Goal: Transaction & Acquisition: Purchase product/service

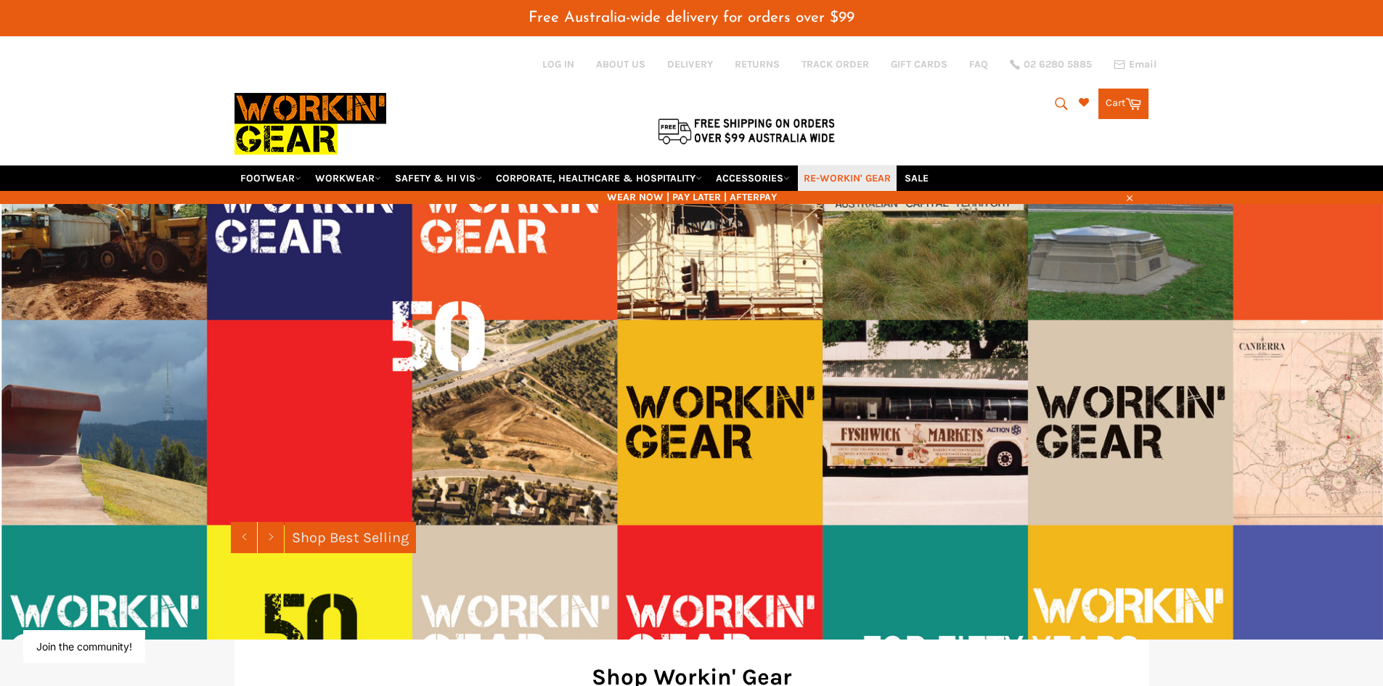
click at [827, 179] on link "RE-WORKIN' GEAR" at bounding box center [847, 177] width 99 height 25
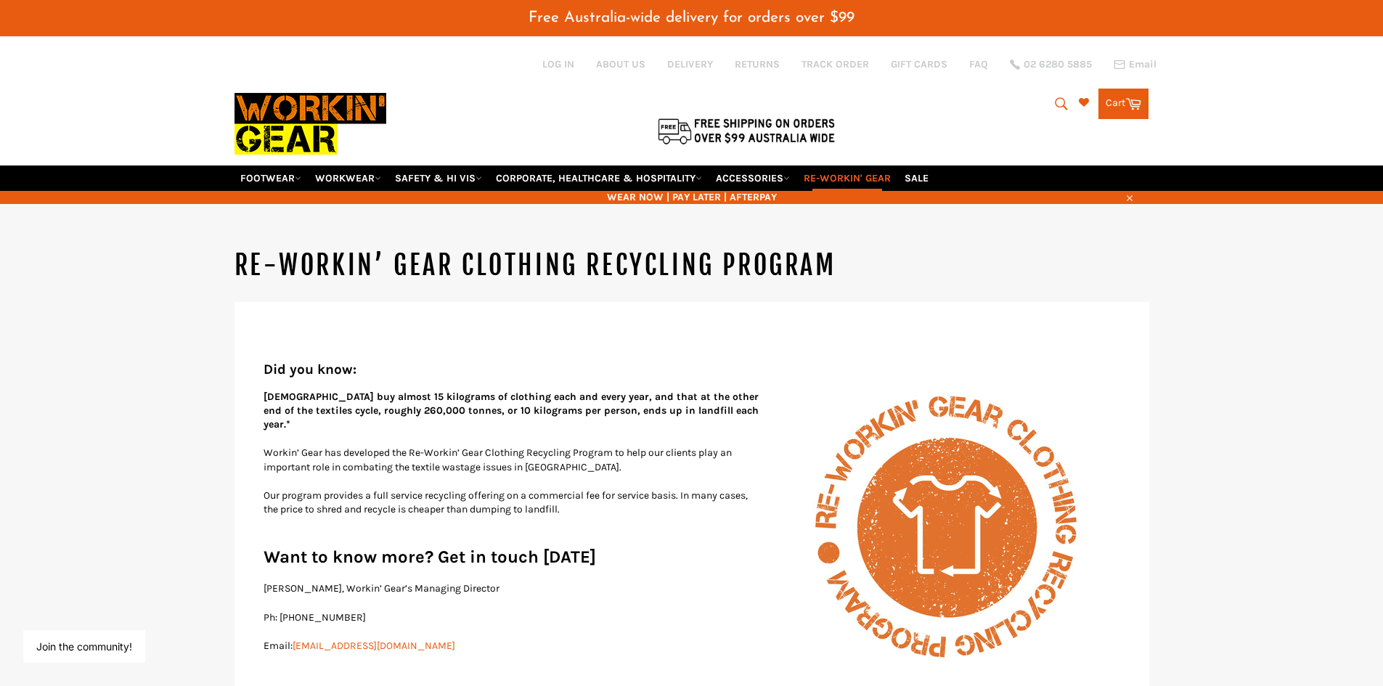
click at [1061, 105] on icon "submit" at bounding box center [1061, 103] width 12 height 12
click at [937, 99] on input "Search" at bounding box center [1001, 105] width 181 height 28
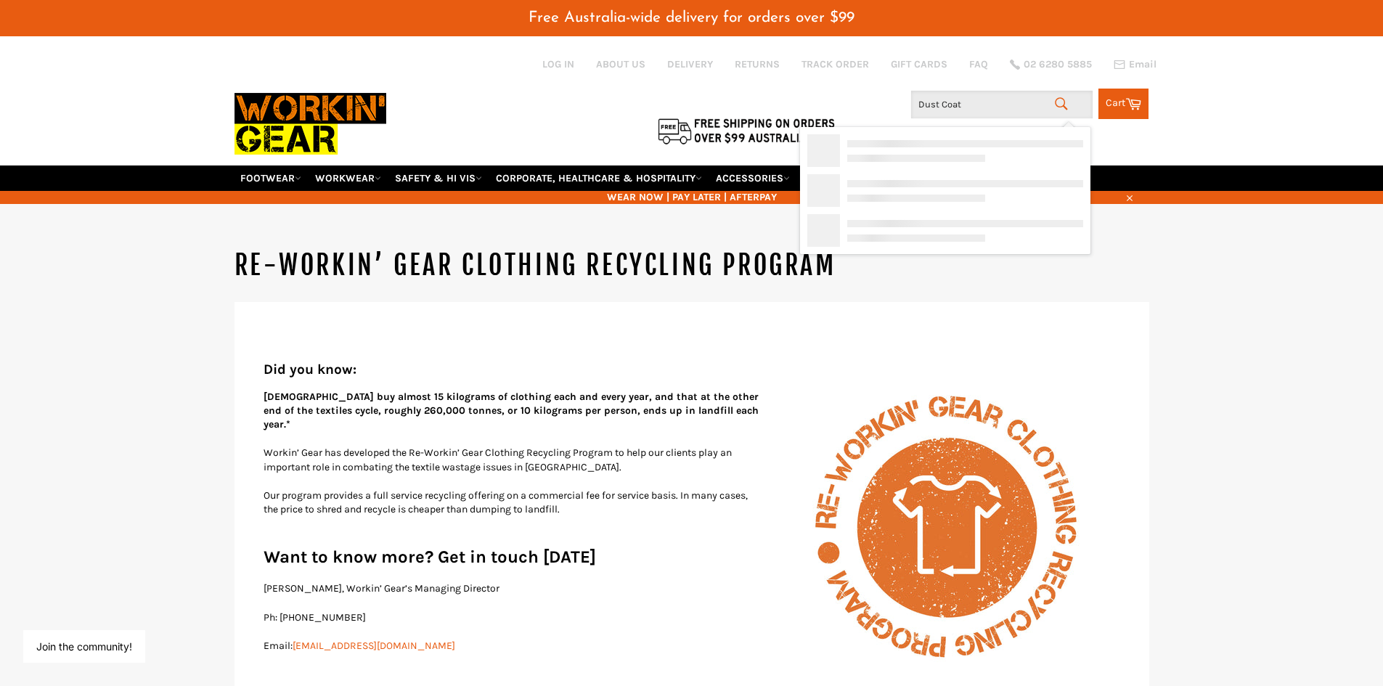
type input "Dust Coats"
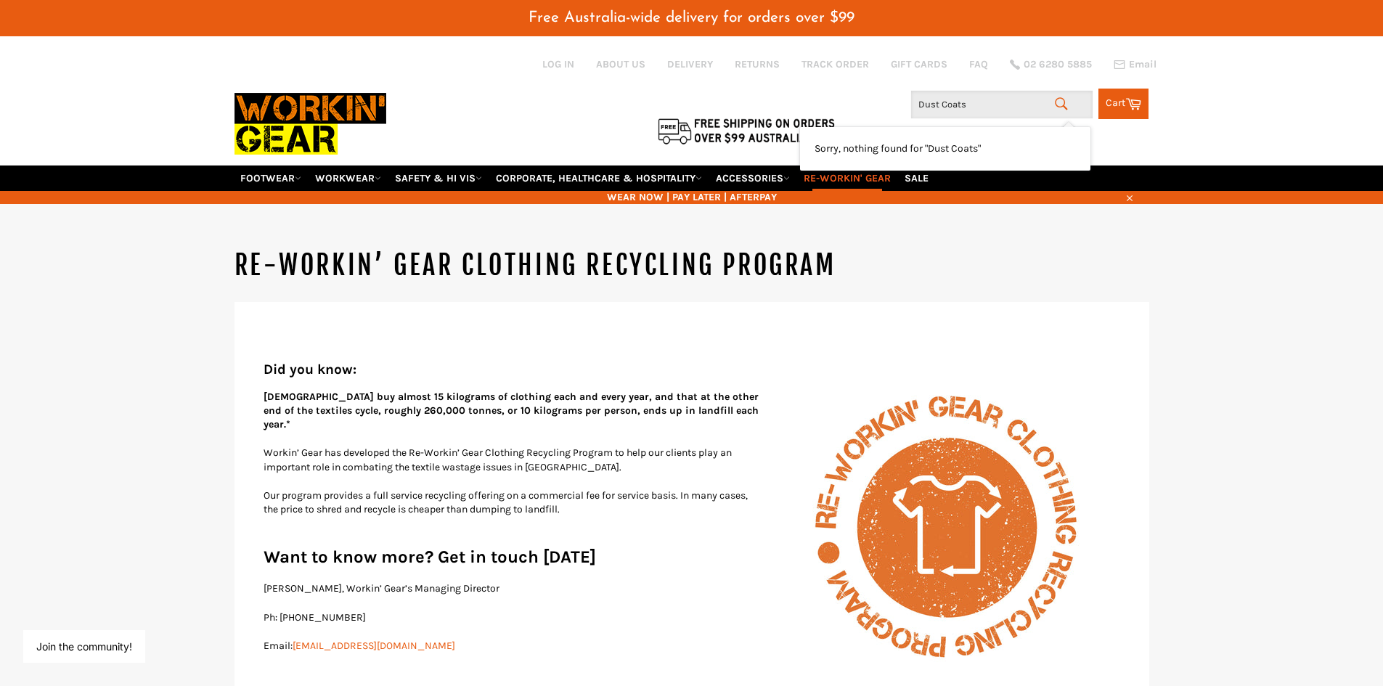
drag, startPoint x: 936, startPoint y: 99, endPoint x: 913, endPoint y: 100, distance: 23.2
click at [913, 100] on input "Dust Coats" at bounding box center [1001, 105] width 181 height 28
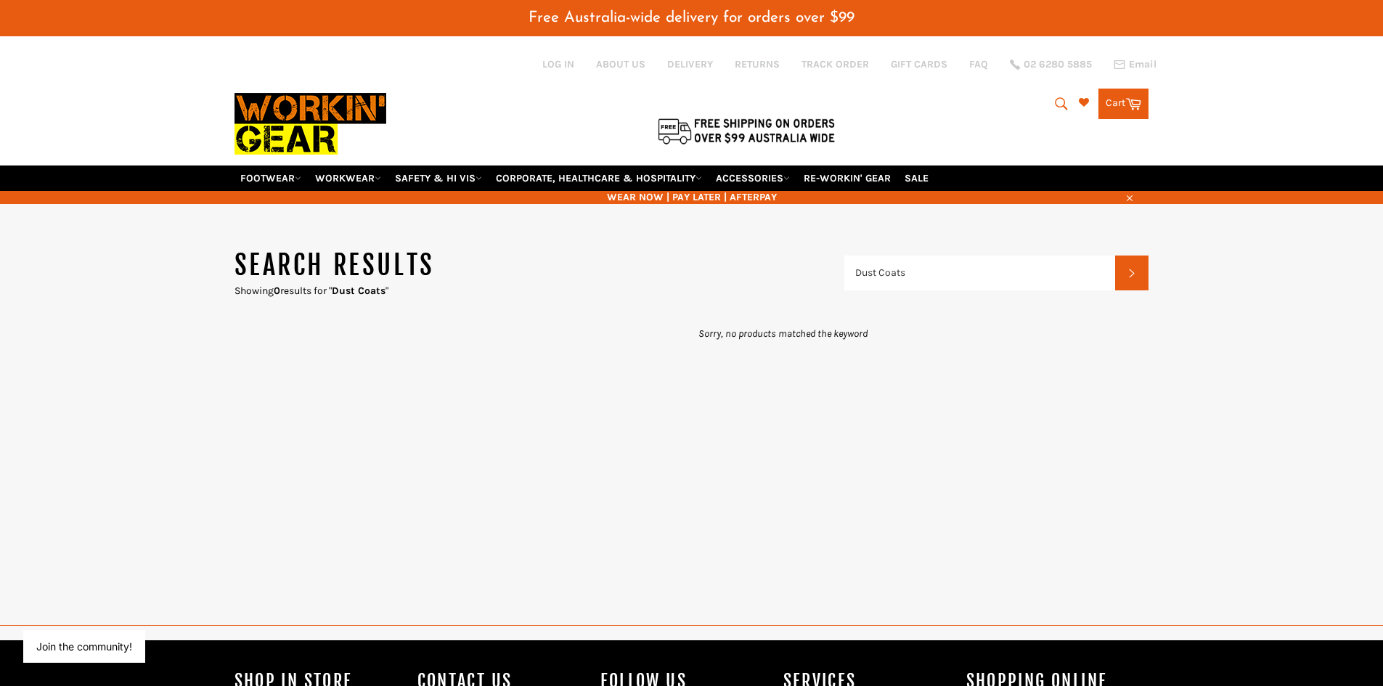
click at [1054, 102] on icon "submit" at bounding box center [1061, 104] width 16 height 16
drag, startPoint x: 973, startPoint y: 105, endPoint x: 894, endPoint y: 107, distance: 79.9
click at [894, 107] on div "Search Dust Coats Search Cart Cart 0 items" at bounding box center [996, 100] width 305 height 38
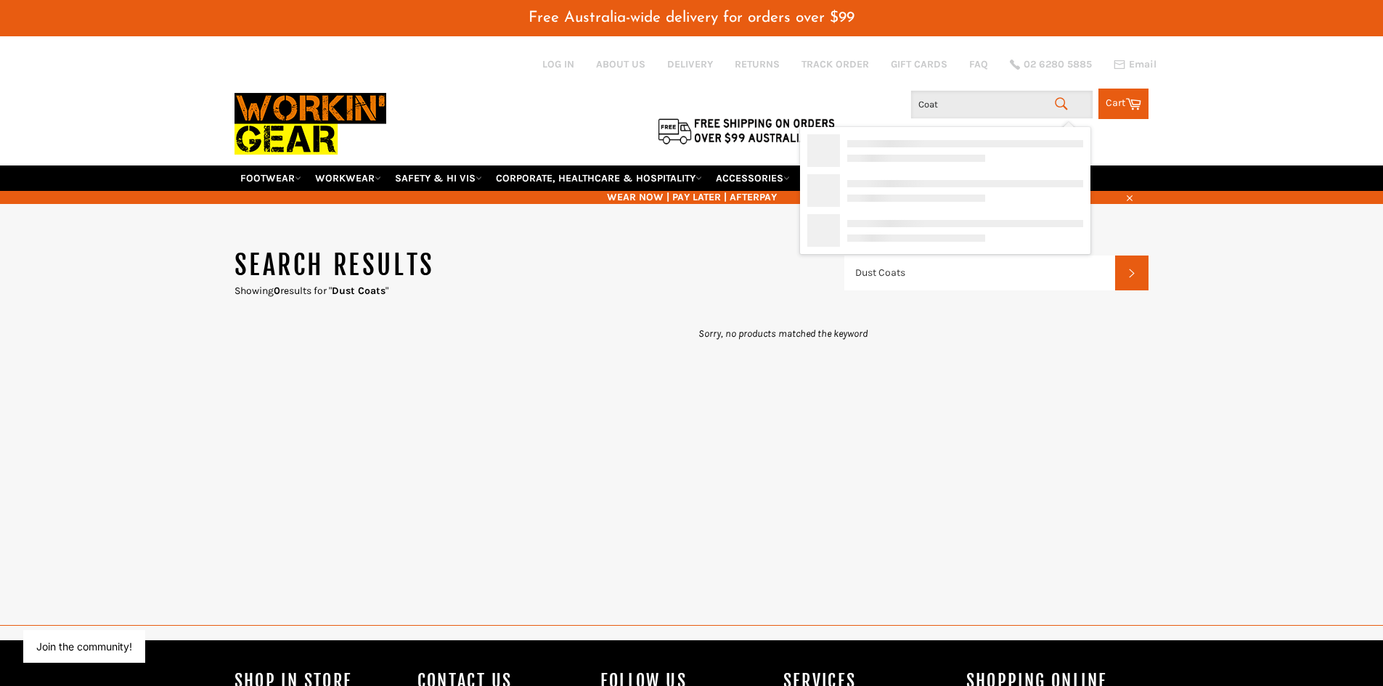
type input "Coats"
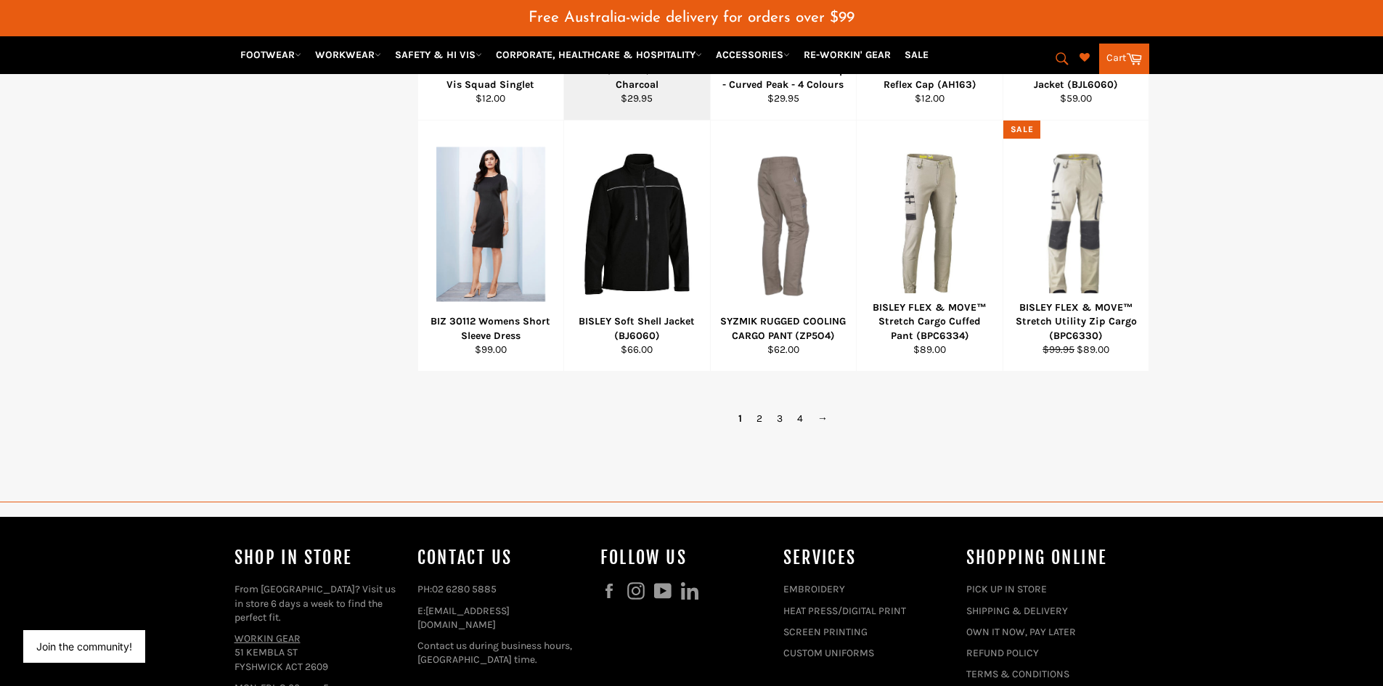
scroll to position [1016, 0]
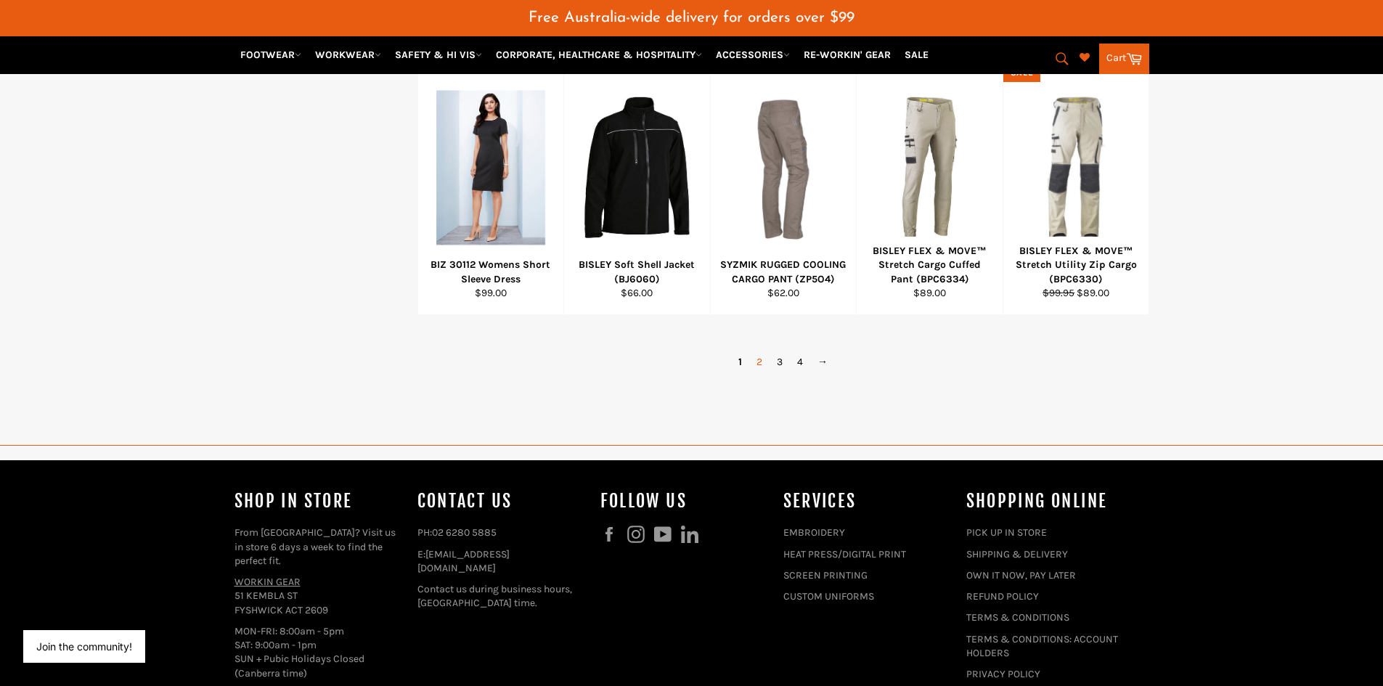
click at [760, 359] on link "2" at bounding box center [759, 361] width 20 height 21
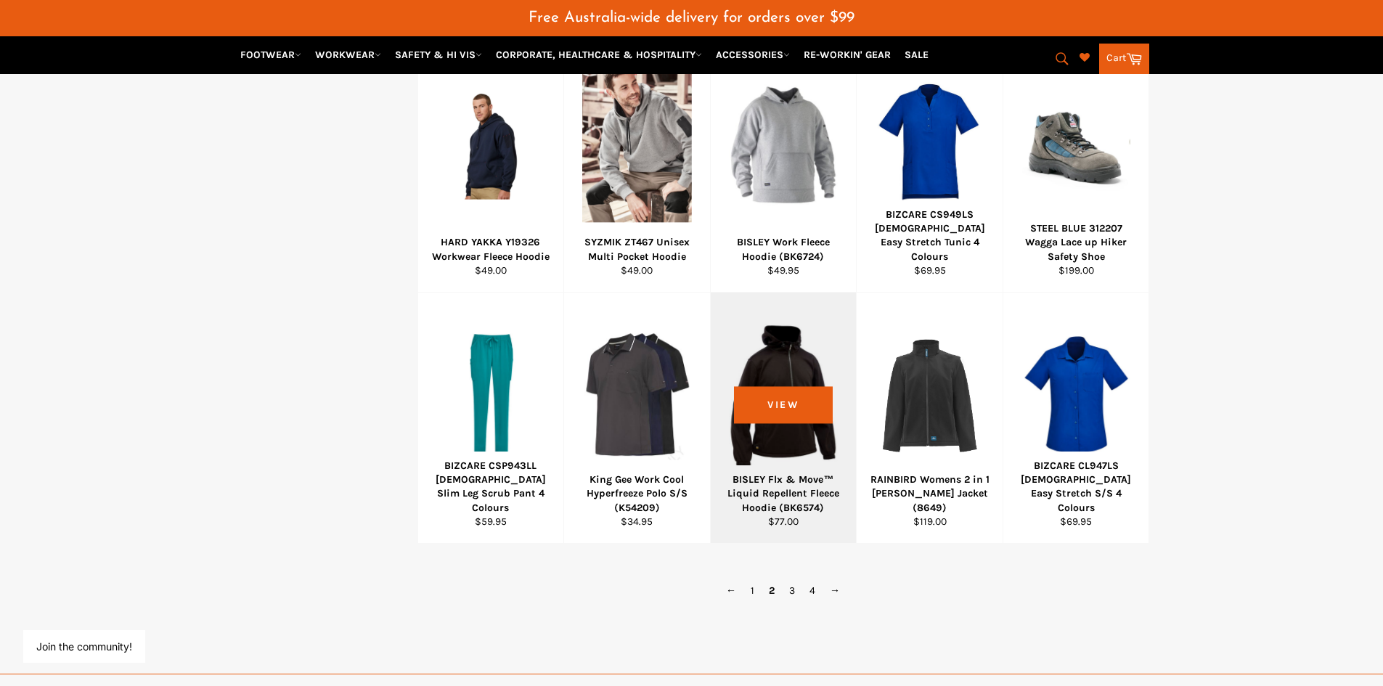
scroll to position [798, 0]
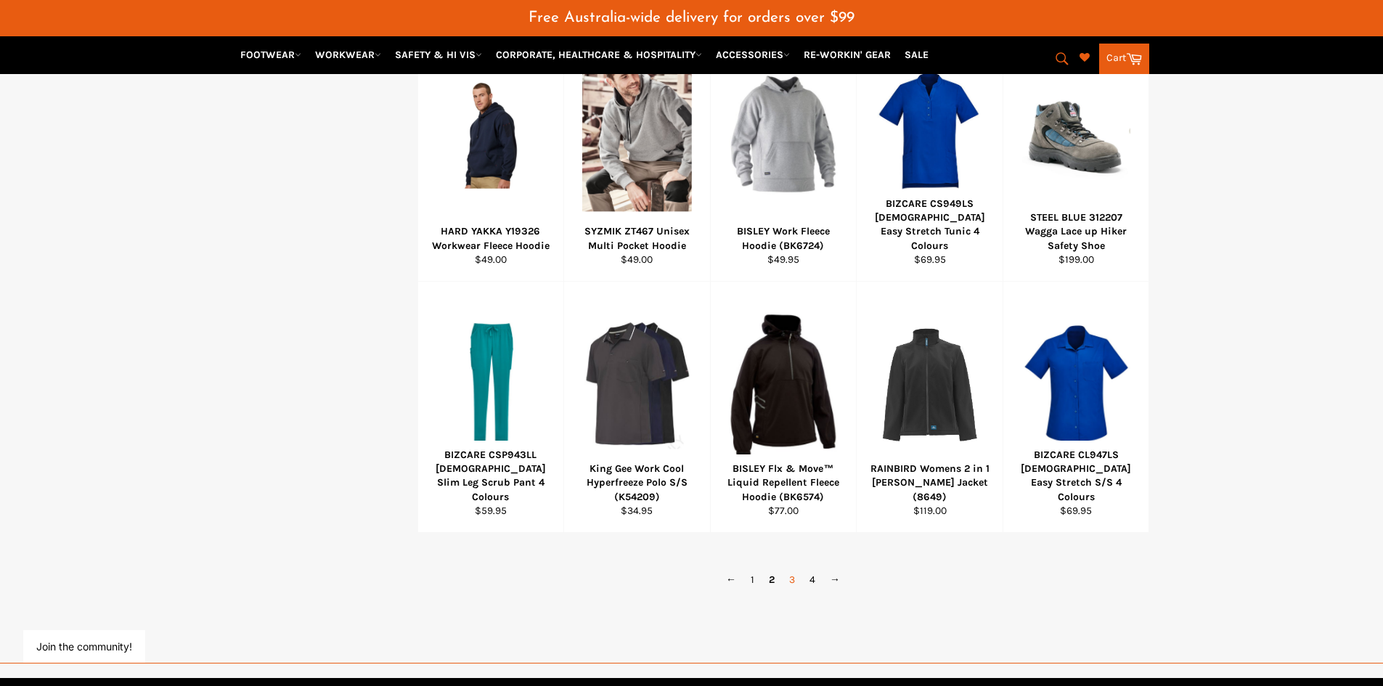
click at [788, 582] on link "3" at bounding box center [792, 579] width 20 height 21
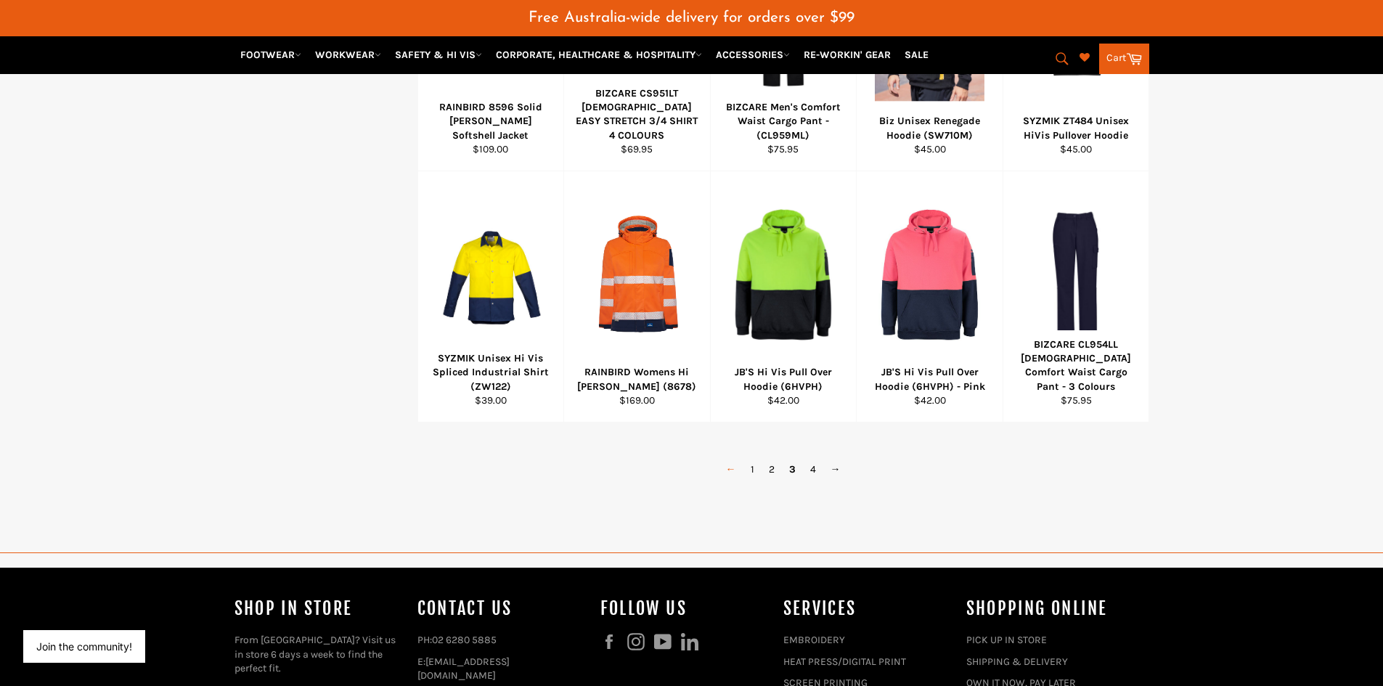
scroll to position [1016, 0]
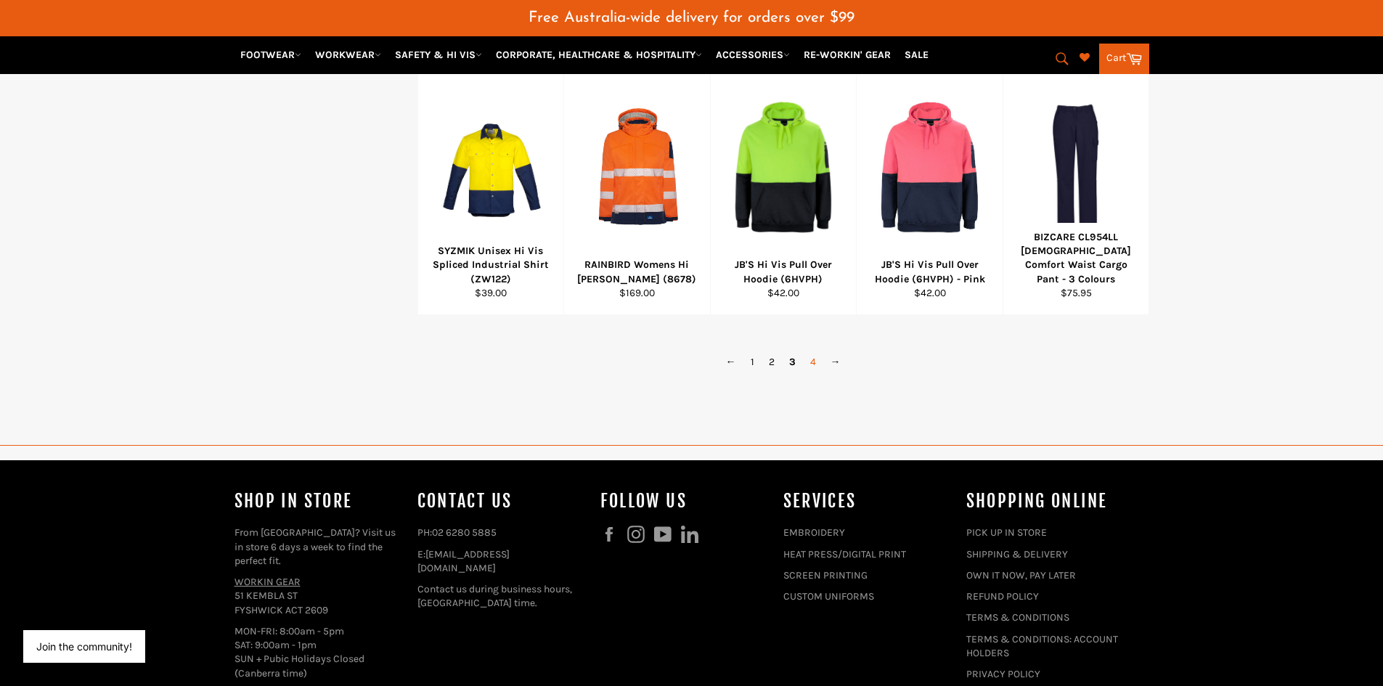
click at [811, 364] on link "4" at bounding box center [813, 361] width 20 height 21
